Goal: Transaction & Acquisition: Purchase product/service

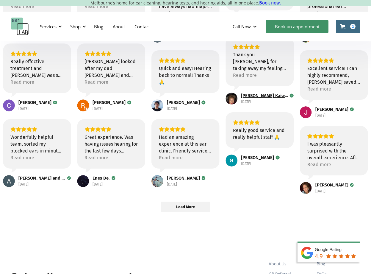
scroll to position [386, 0]
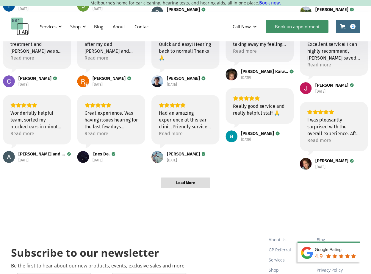
click at [182, 183] on span "Load More" at bounding box center [185, 182] width 19 height 5
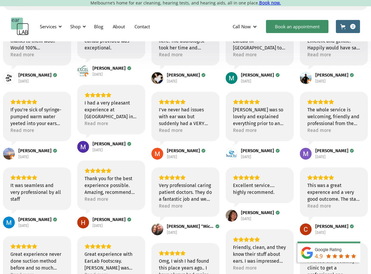
scroll to position [0, 0]
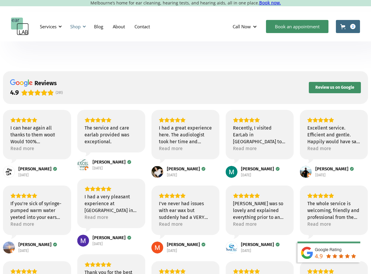
click at [76, 25] on div "Shop" at bounding box center [75, 27] width 10 height 6
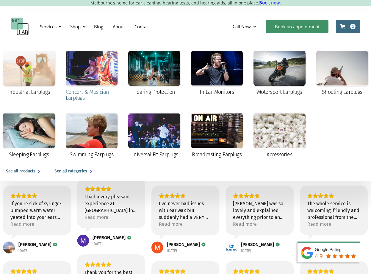
click at [101, 72] on div at bounding box center [92, 68] width 52 height 36
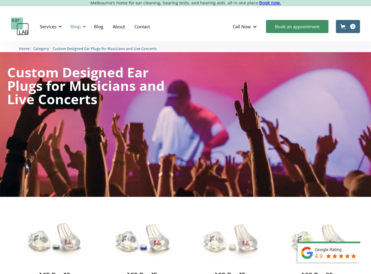
click at [76, 28] on div "Shop" at bounding box center [75, 27] width 10 height 6
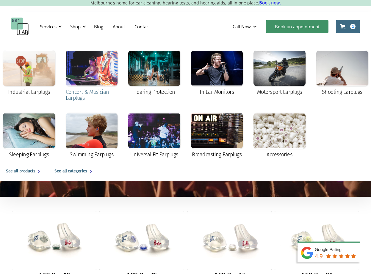
click at [93, 83] on div at bounding box center [92, 68] width 52 height 36
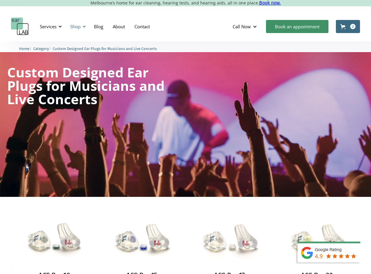
click at [83, 27] on div at bounding box center [84, 26] width 4 height 4
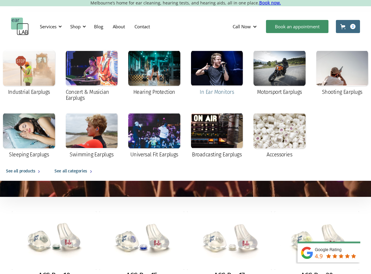
click at [221, 69] on div at bounding box center [217, 68] width 52 height 36
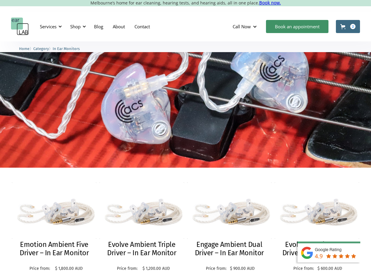
scroll to position [80, 0]
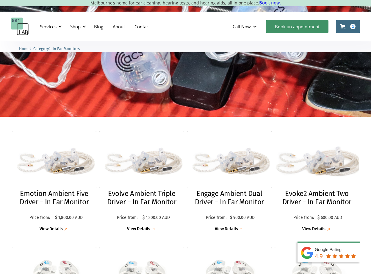
click at [338, 179] on img at bounding box center [317, 160] width 93 height 62
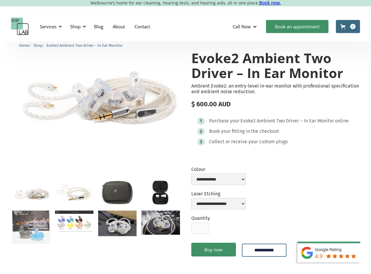
scroll to position [29, 0]
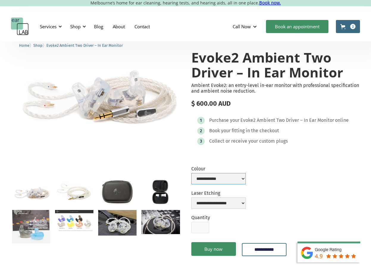
click at [233, 176] on select "**********" at bounding box center [218, 178] width 54 height 11
click at [239, 201] on select "**********" at bounding box center [218, 202] width 54 height 11
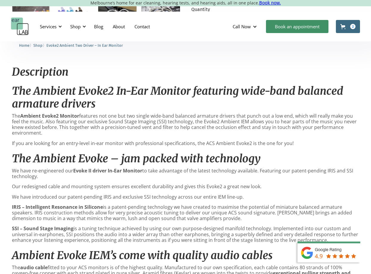
scroll to position [0, 0]
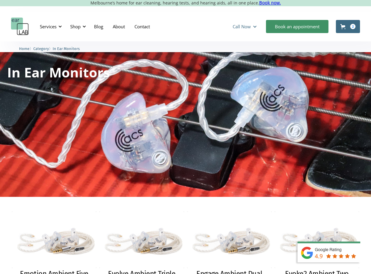
click at [245, 27] on div "Call Now" at bounding box center [242, 27] width 18 height 6
click at [253, 25] on div at bounding box center [255, 26] width 4 height 4
